Goal: Check status: Check status

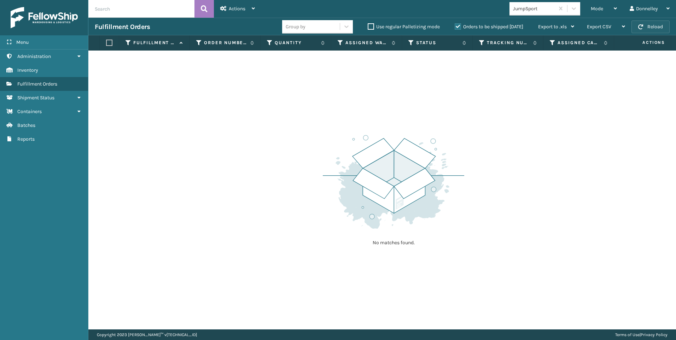
click at [653, 28] on button "Reload" at bounding box center [651, 27] width 38 height 13
click at [125, 13] on input "text" at bounding box center [141, 9] width 106 height 18
type input "2088551"
drag, startPoint x: 125, startPoint y: 11, endPoint x: 85, endPoint y: 7, distance: 39.5
click at [85, 0] on div "Menu Administration Inventory Fulfillment Orders Shipment Status Containers Bat…" at bounding box center [338, 0] width 676 height 0
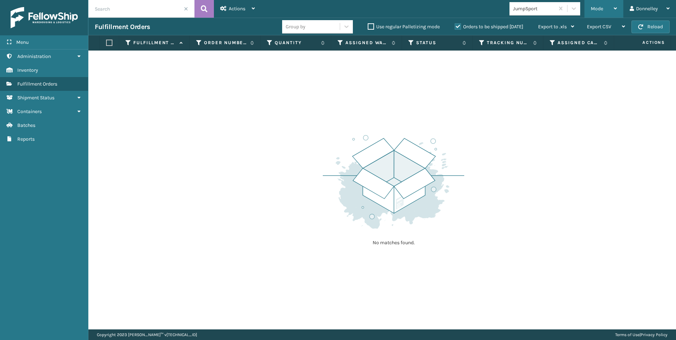
click at [609, 12] on div "Mode" at bounding box center [604, 9] width 26 height 18
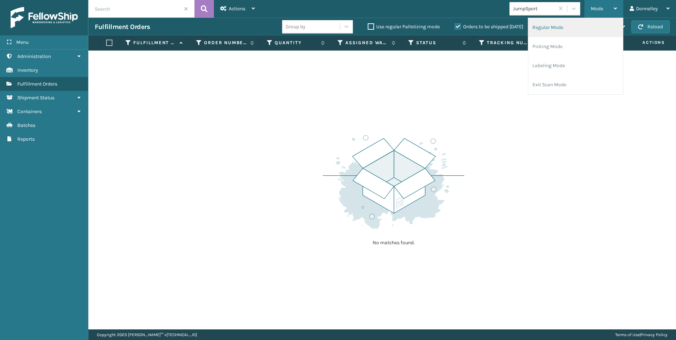
click at [572, 33] on li "Regular Mode" at bounding box center [576, 27] width 95 height 19
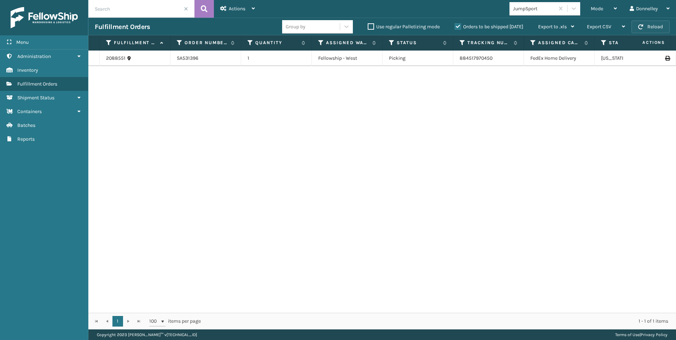
click at [644, 25] on button "Reload" at bounding box center [651, 27] width 38 height 13
click at [281, 59] on td "1" at bounding box center [276, 59] width 71 height 16
click at [188, 61] on td "SA531396" at bounding box center [206, 59] width 71 height 16
drag, startPoint x: 177, startPoint y: 57, endPoint x: 200, endPoint y: 58, distance: 23.4
click at [200, 58] on td "SA531396" at bounding box center [206, 59] width 71 height 16
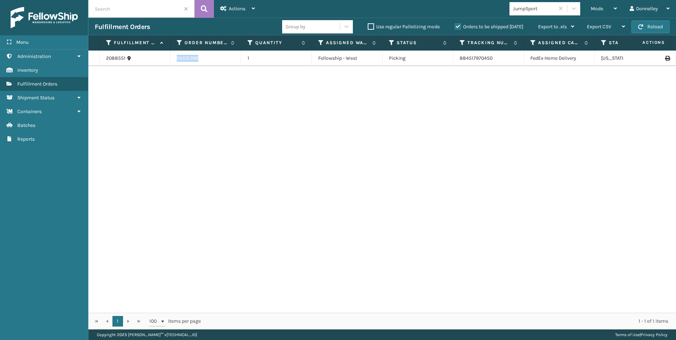
copy td "SA531396"
